Goal: Task Accomplishment & Management: Manage account settings

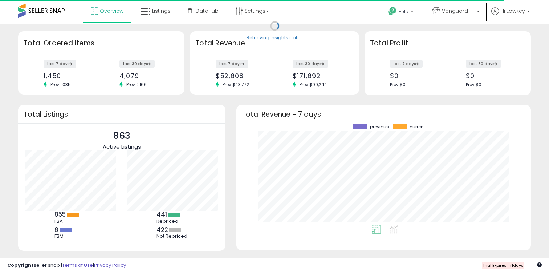
scroll to position [101, 280]
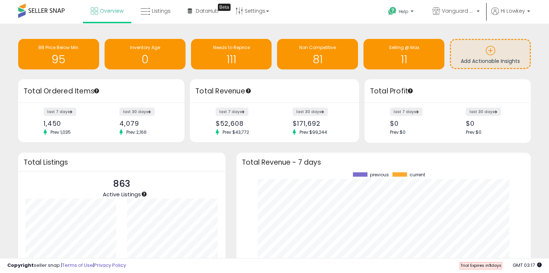
click at [486, 266] on span "Trial Expires [DATE]" at bounding box center [481, 265] width 41 height 6
click at [443, 10] on span "Vanguard Systems Shop" at bounding box center [458, 10] width 33 height 7
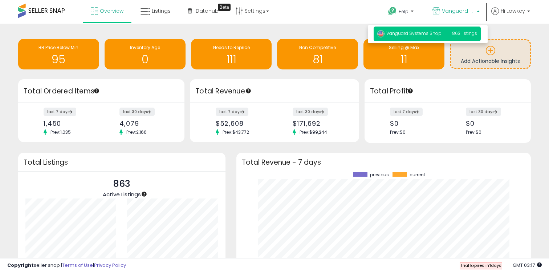
click at [508, 7] on ul "Help Contact Support Search Knowledge Hub Request a Feature Vanguard Systems Sh…" at bounding box center [456, 12] width 153 height 25
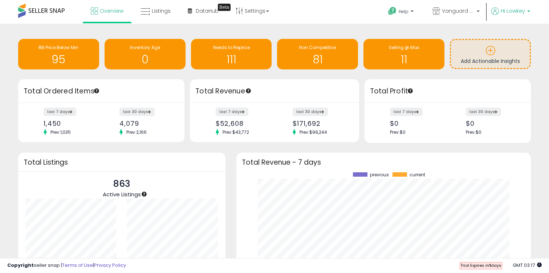
click at [508, 13] on span "Hi Lowkey" at bounding box center [513, 10] width 24 height 7
click at [512, 38] on link "Account" at bounding box center [513, 38] width 19 height 7
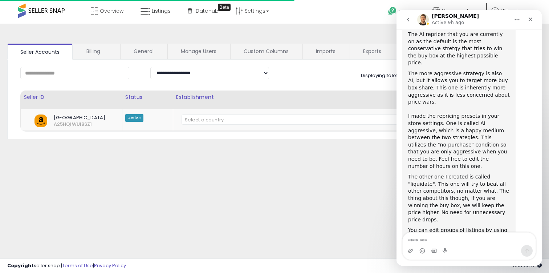
scroll to position [230, 0]
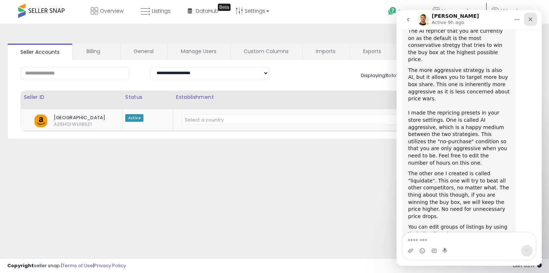
click at [530, 20] on icon "Close" at bounding box center [531, 19] width 6 height 6
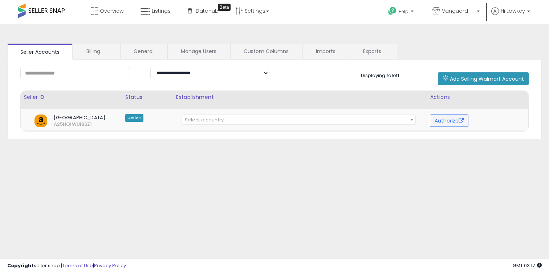
click at [534, 273] on div at bounding box center [274, 273] width 549 height 0
click at [155, 47] on link "General" at bounding box center [144, 51] width 46 height 15
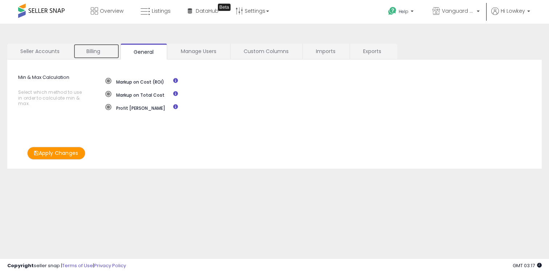
click at [103, 51] on link "Billing" at bounding box center [96, 51] width 46 height 15
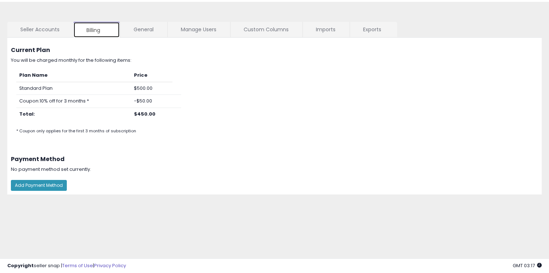
scroll to position [41, 0]
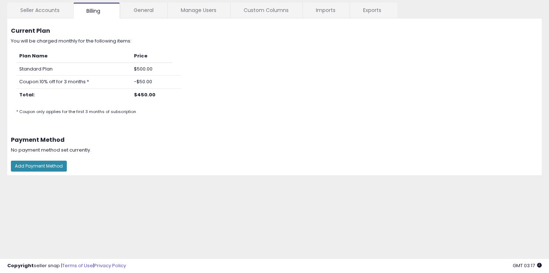
click at [51, 166] on button "Add Payment Method" at bounding box center [39, 166] width 56 height 11
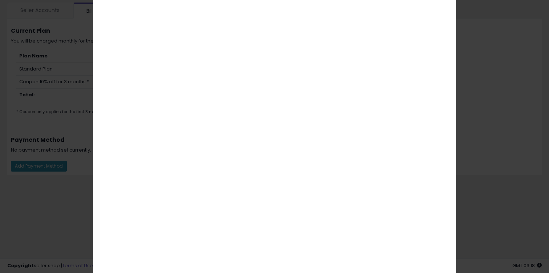
scroll to position [185, 0]
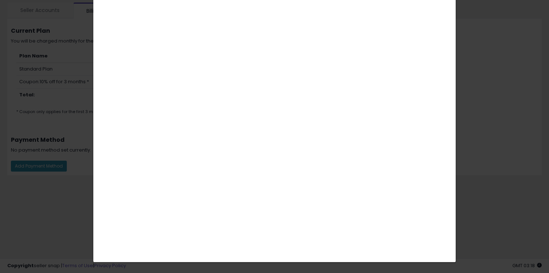
click at [460, 166] on div "× Close" at bounding box center [274, 136] width 549 height 273
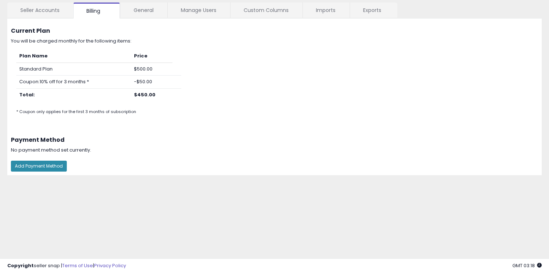
click at [50, 169] on button "Add Payment Method" at bounding box center [39, 166] width 56 height 11
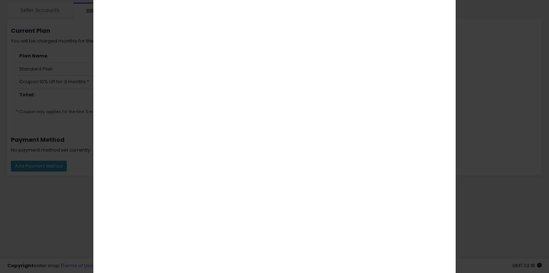
scroll to position [58, 0]
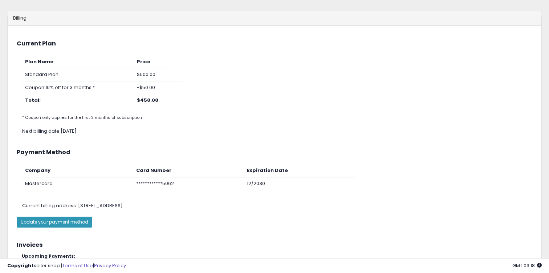
scroll to position [31, 0]
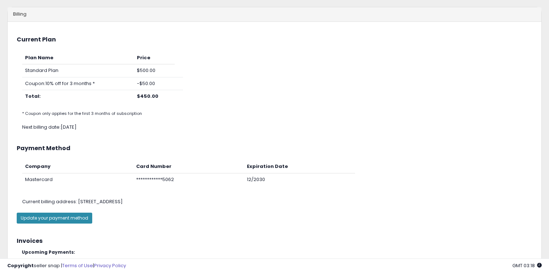
click at [76, 218] on button "Update your payment method" at bounding box center [55, 218] width 76 height 11
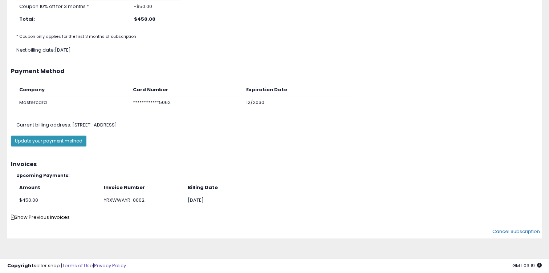
scroll to position [112, 0]
